Goal: Task Accomplishment & Management: Manage account settings

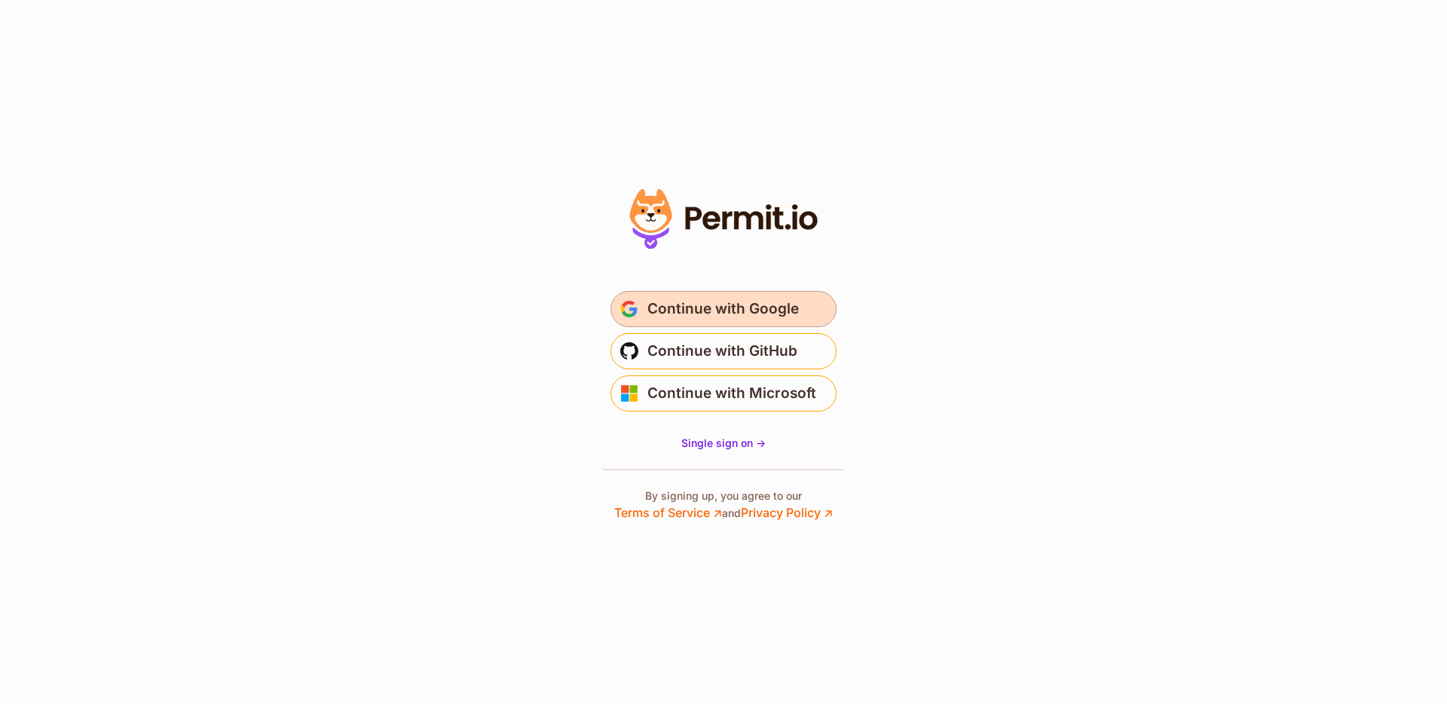
click at [788, 314] on span "Continue with Google" at bounding box center [722, 309] width 151 height 24
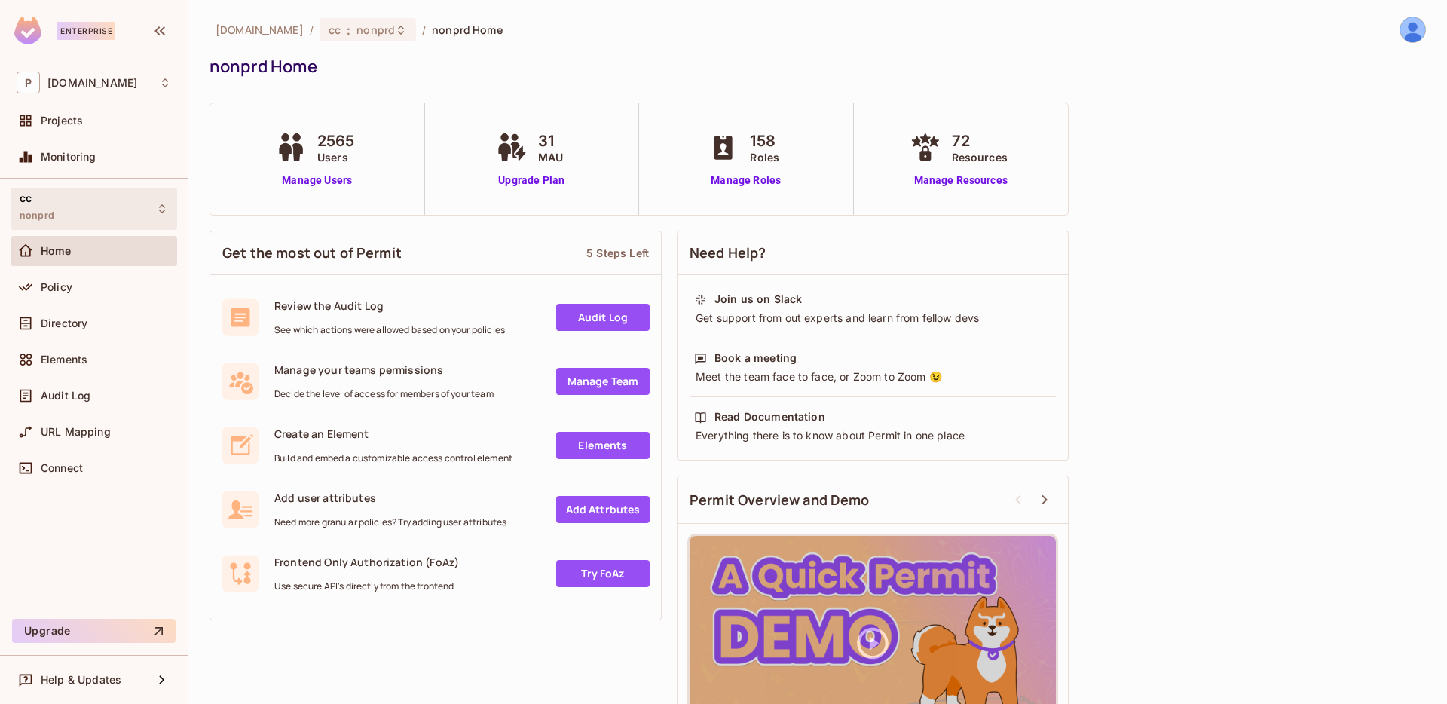
click at [116, 204] on div "cc nonprd" at bounding box center [94, 208] width 167 height 41
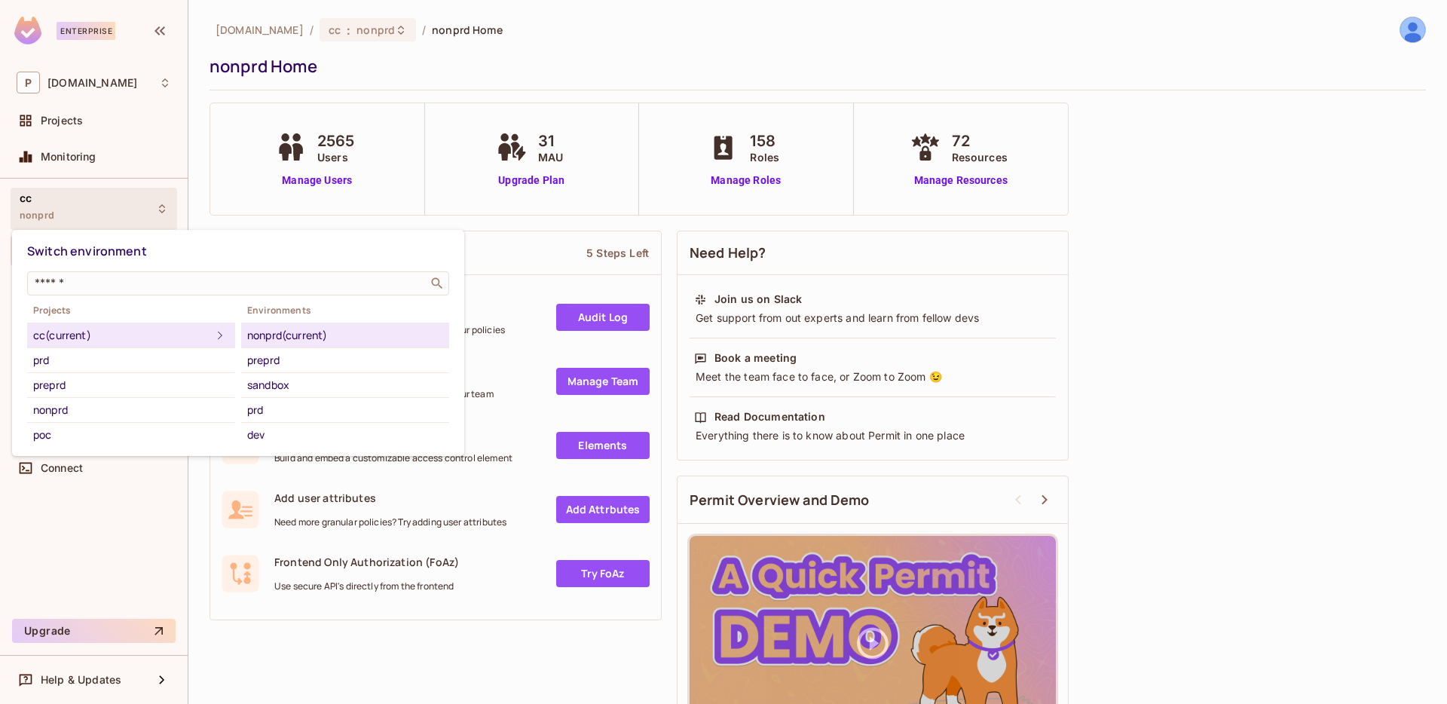
click at [116, 204] on div at bounding box center [723, 352] width 1447 height 704
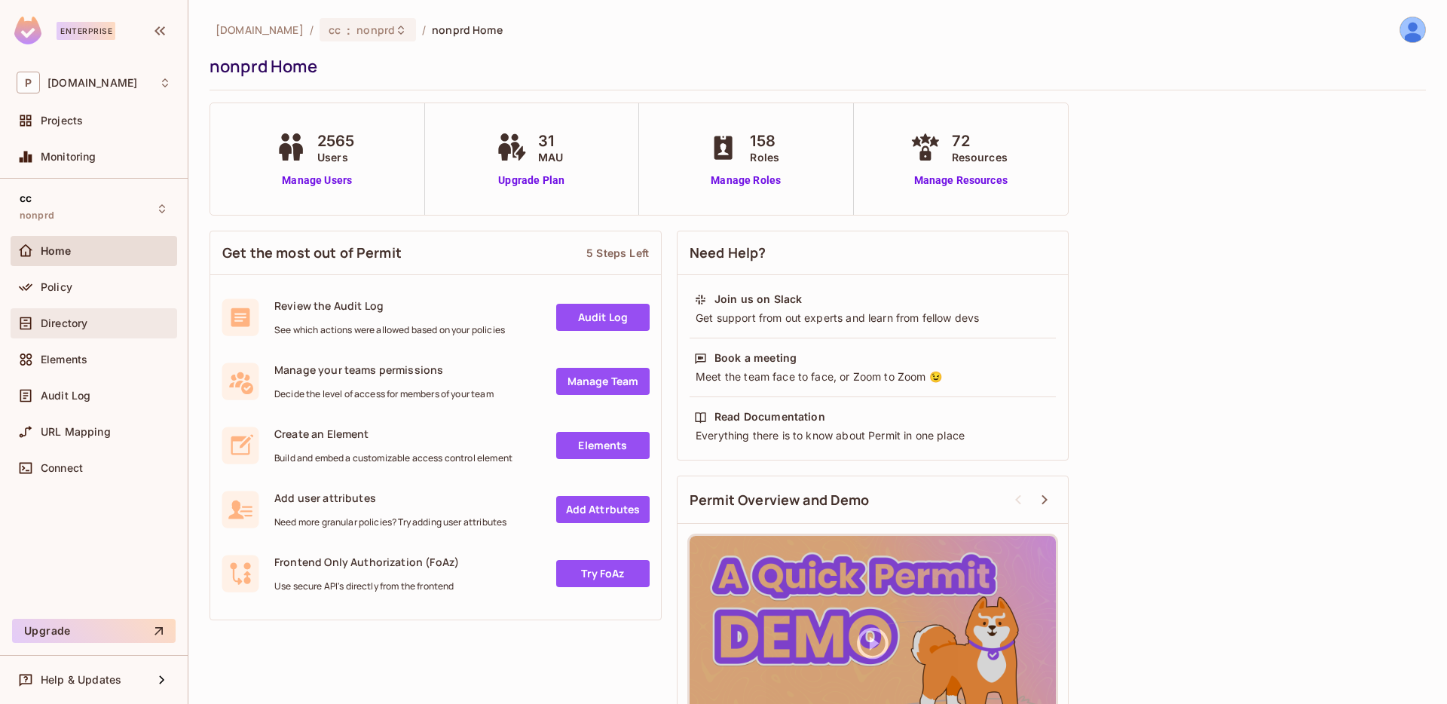
click at [91, 321] on div "Directory" at bounding box center [106, 323] width 130 height 12
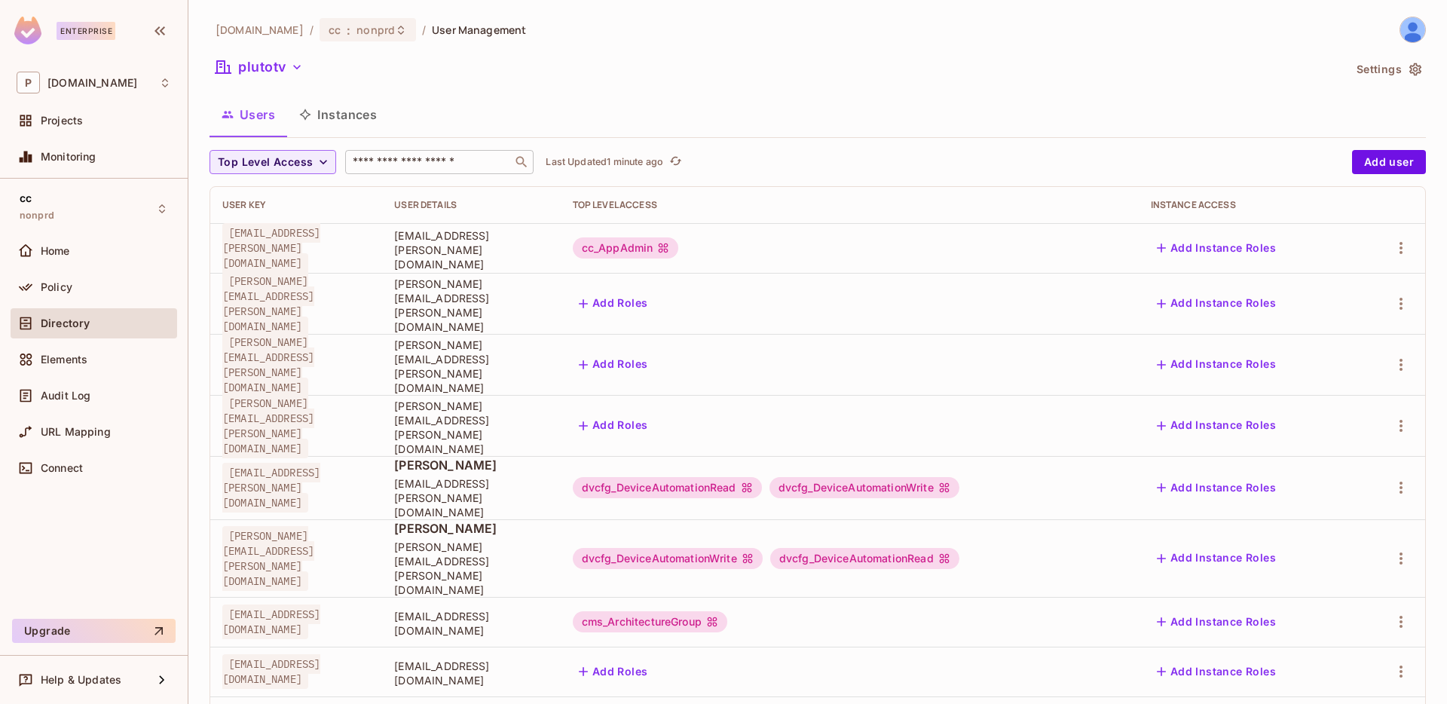
click at [395, 165] on input "text" at bounding box center [429, 161] width 158 height 15
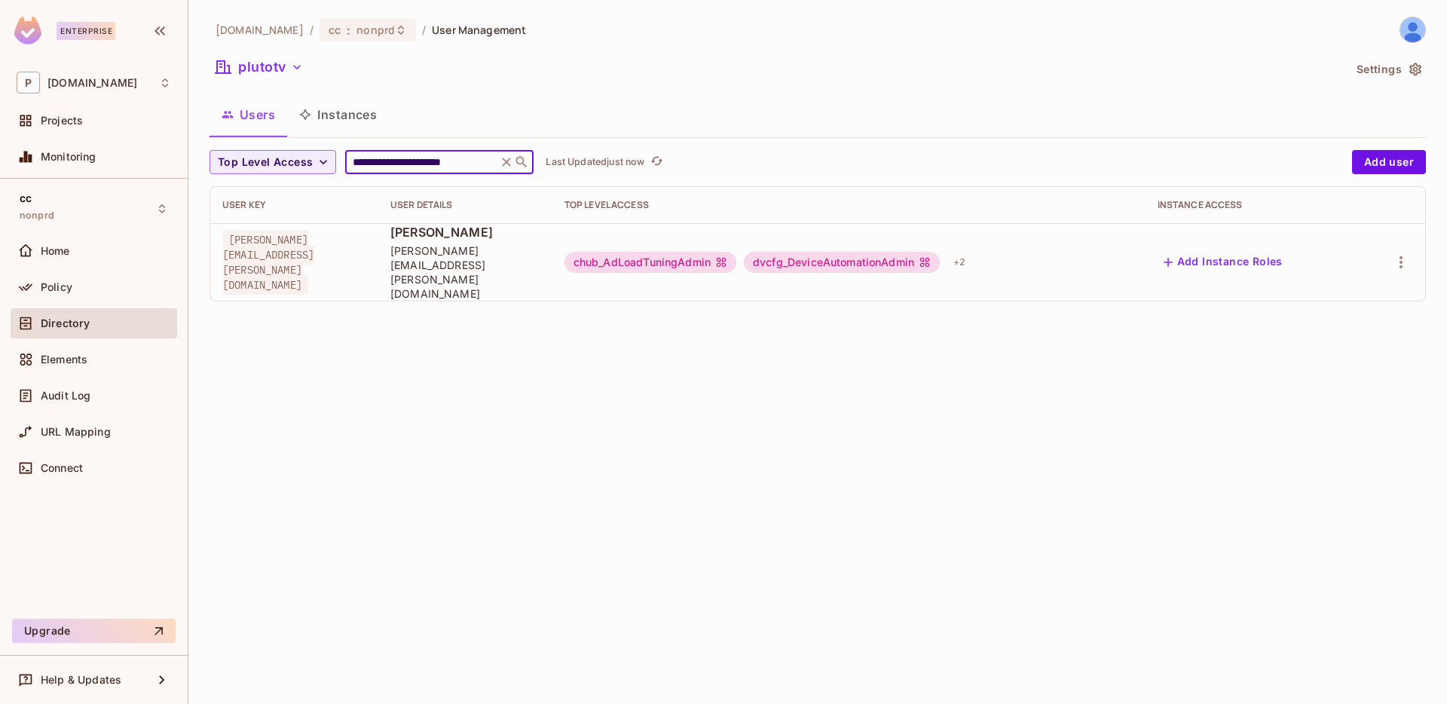
type input "**********"
click at [1389, 250] on div at bounding box center [1392, 262] width 42 height 24
click at [1397, 253] on icon "button" at bounding box center [1401, 262] width 18 height 18
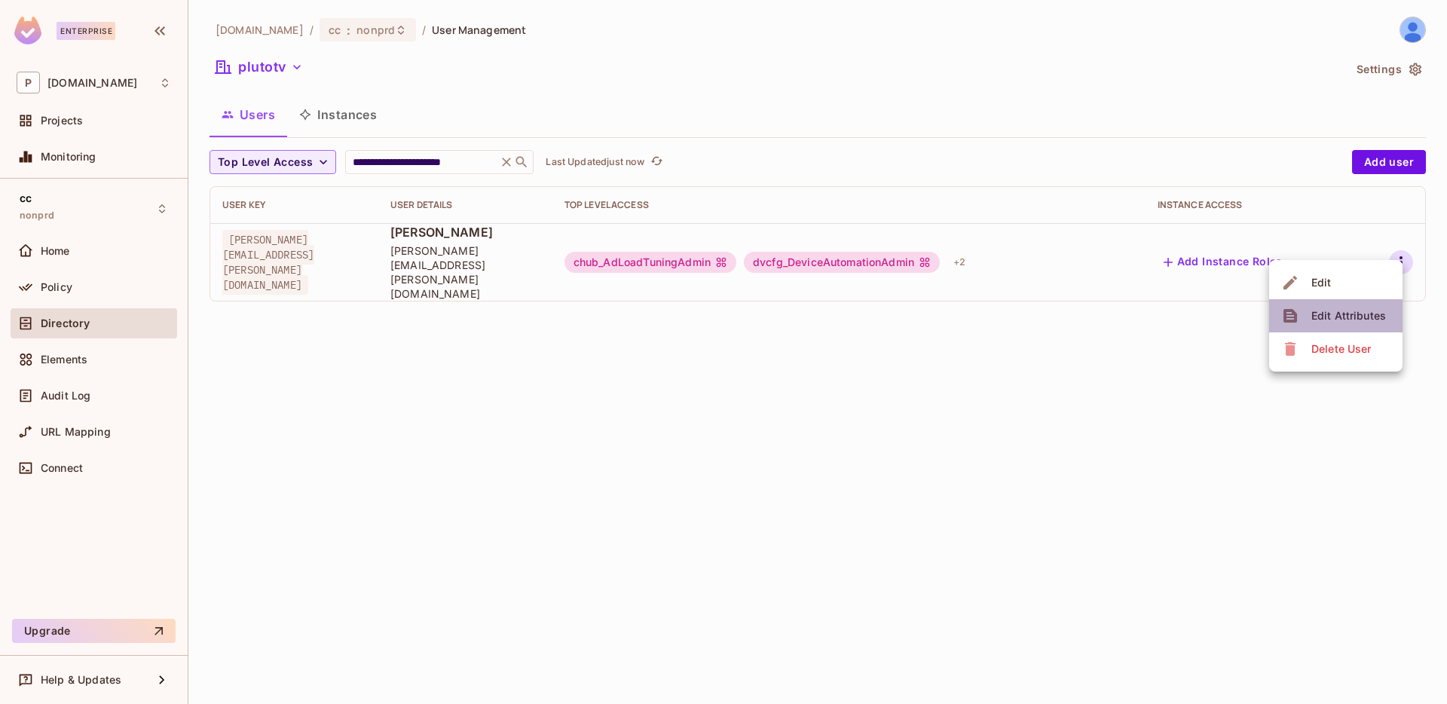
click at [1368, 307] on span "Edit Attributes" at bounding box center [1349, 316] width 84 height 24
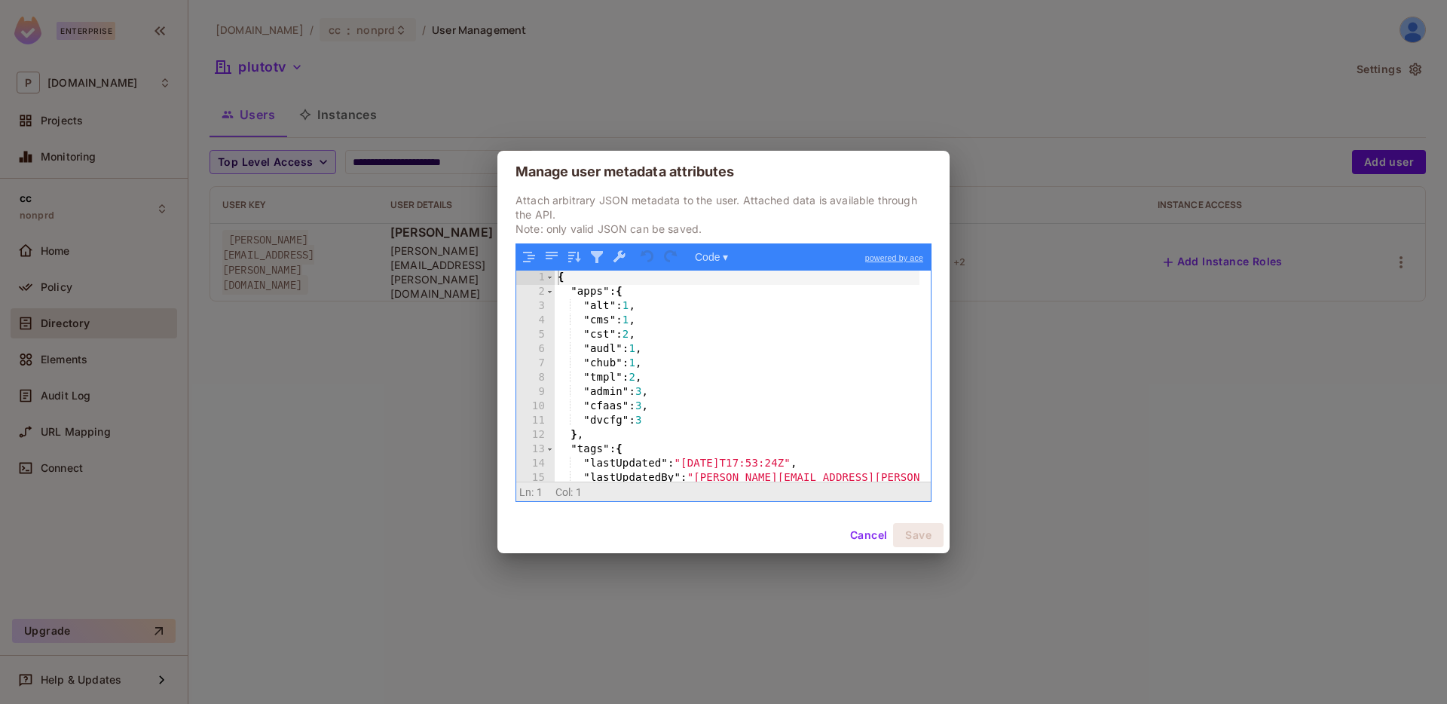
drag, startPoint x: 633, startPoint y: 321, endPoint x: 636, endPoint y: 333, distance: 12.4
click at [633, 321] on div "{ "apps" : { "alt" : 1 , "cms" : 1 , "cst" : 2 , "audl" : 1 , "chub" : 1 , "tmp…" at bounding box center [737, 390] width 365 height 240
click at [921, 534] on button "Save" at bounding box center [918, 535] width 50 height 24
